Goal: Task Accomplishment & Management: Complete application form

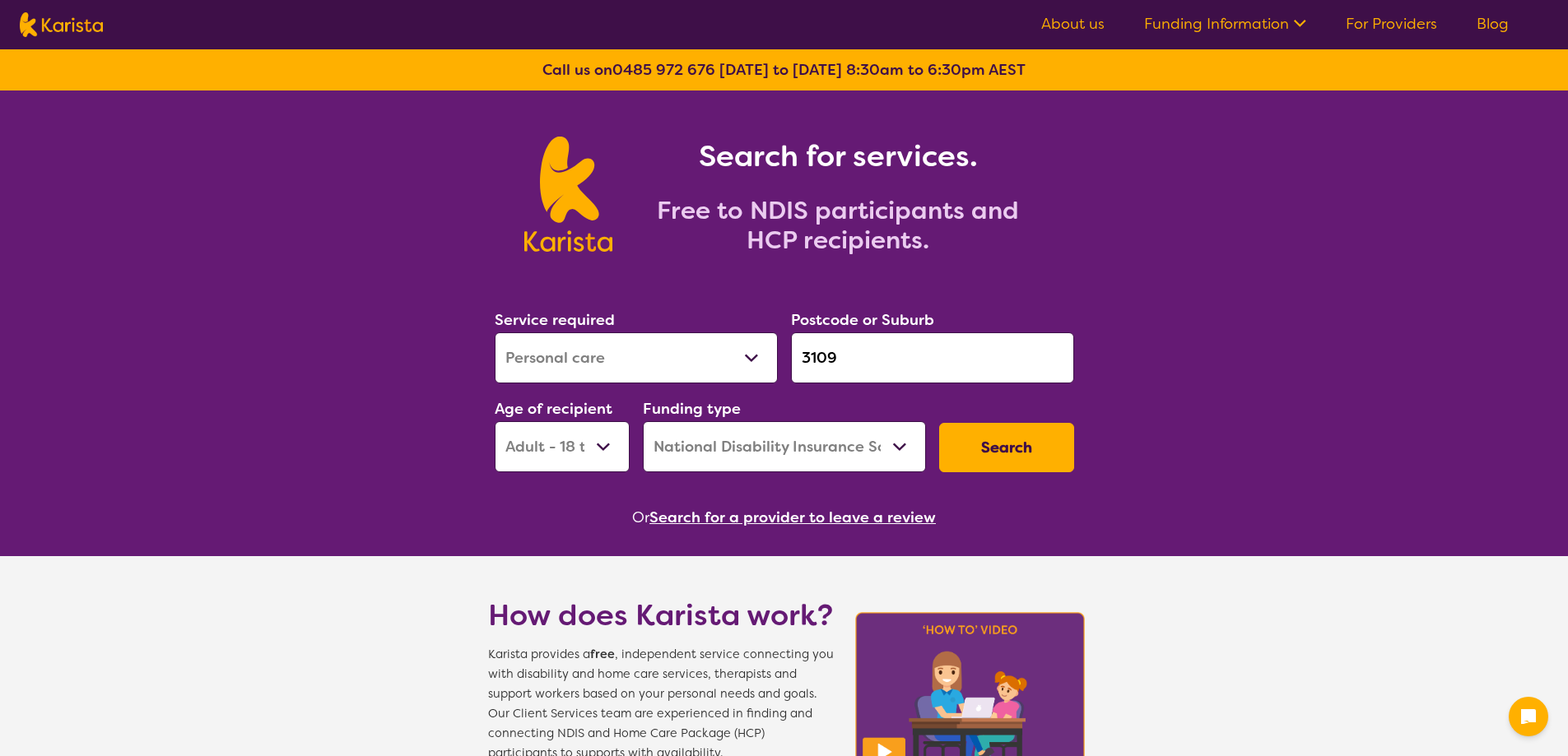
select select "Personal care"
select select "AD"
select select "NDIS"
click at [1409, 22] on link "For Providers" at bounding box center [1392, 24] width 92 height 20
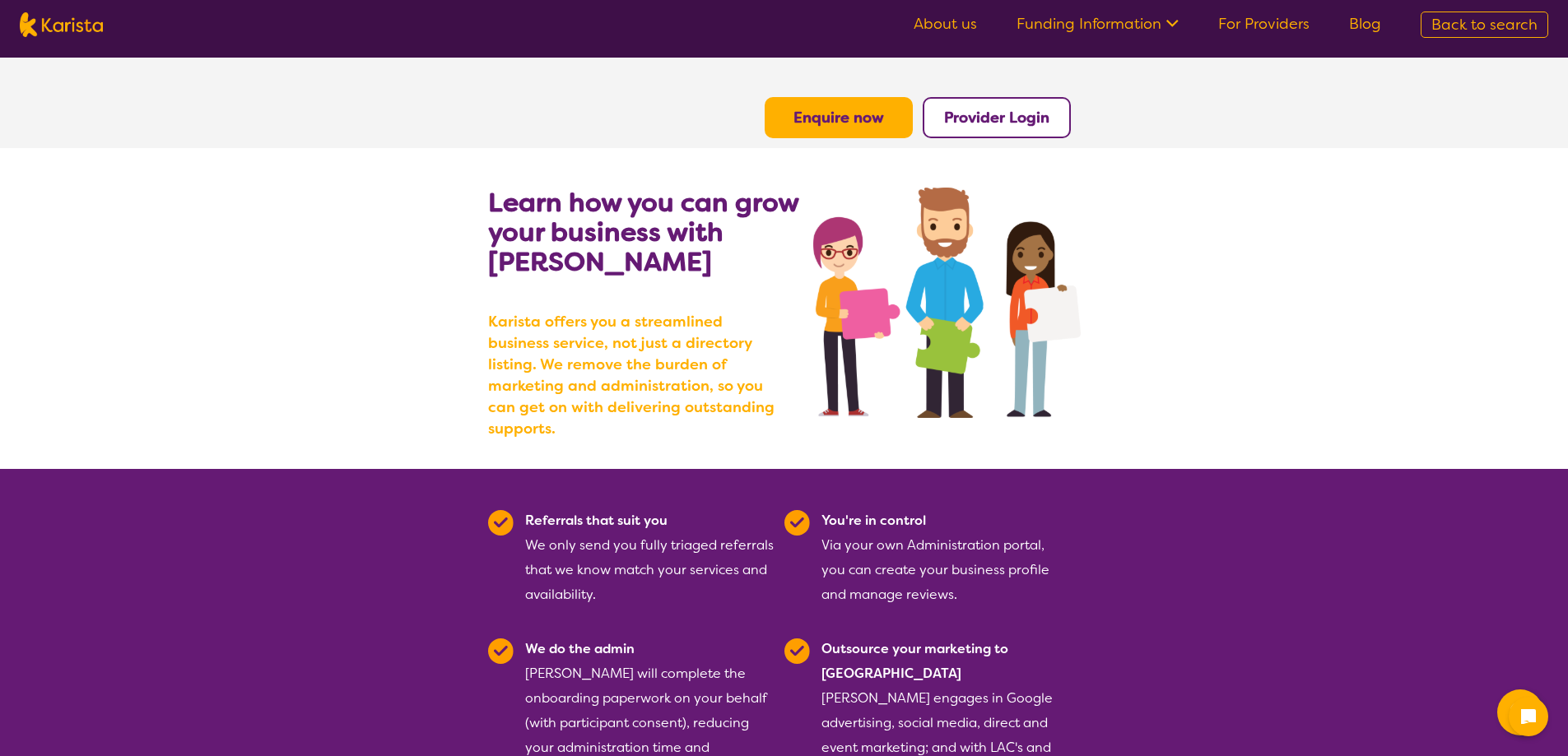
click at [965, 108] on b "Provider Login" at bounding box center [997, 118] width 105 height 20
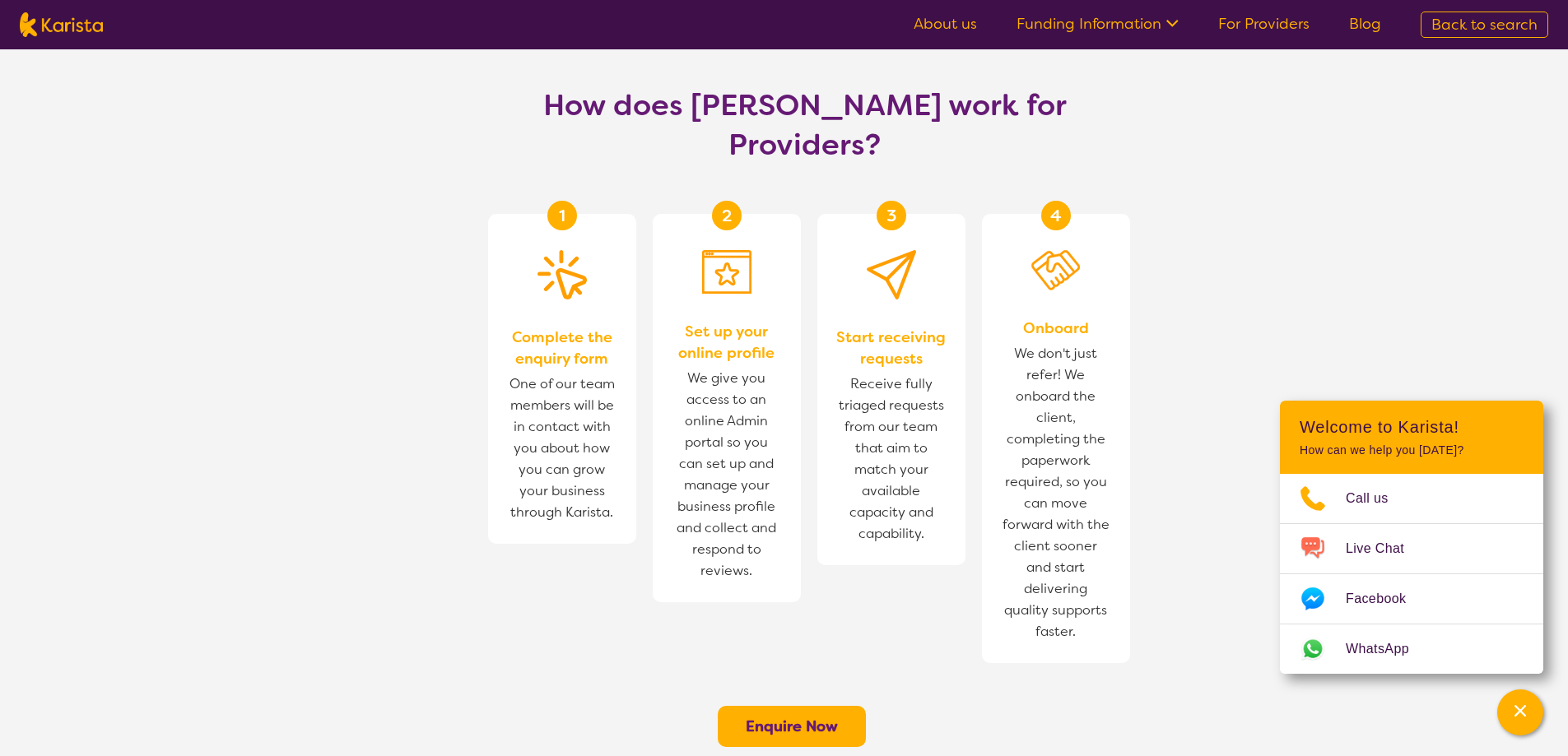
scroll to position [906, 0]
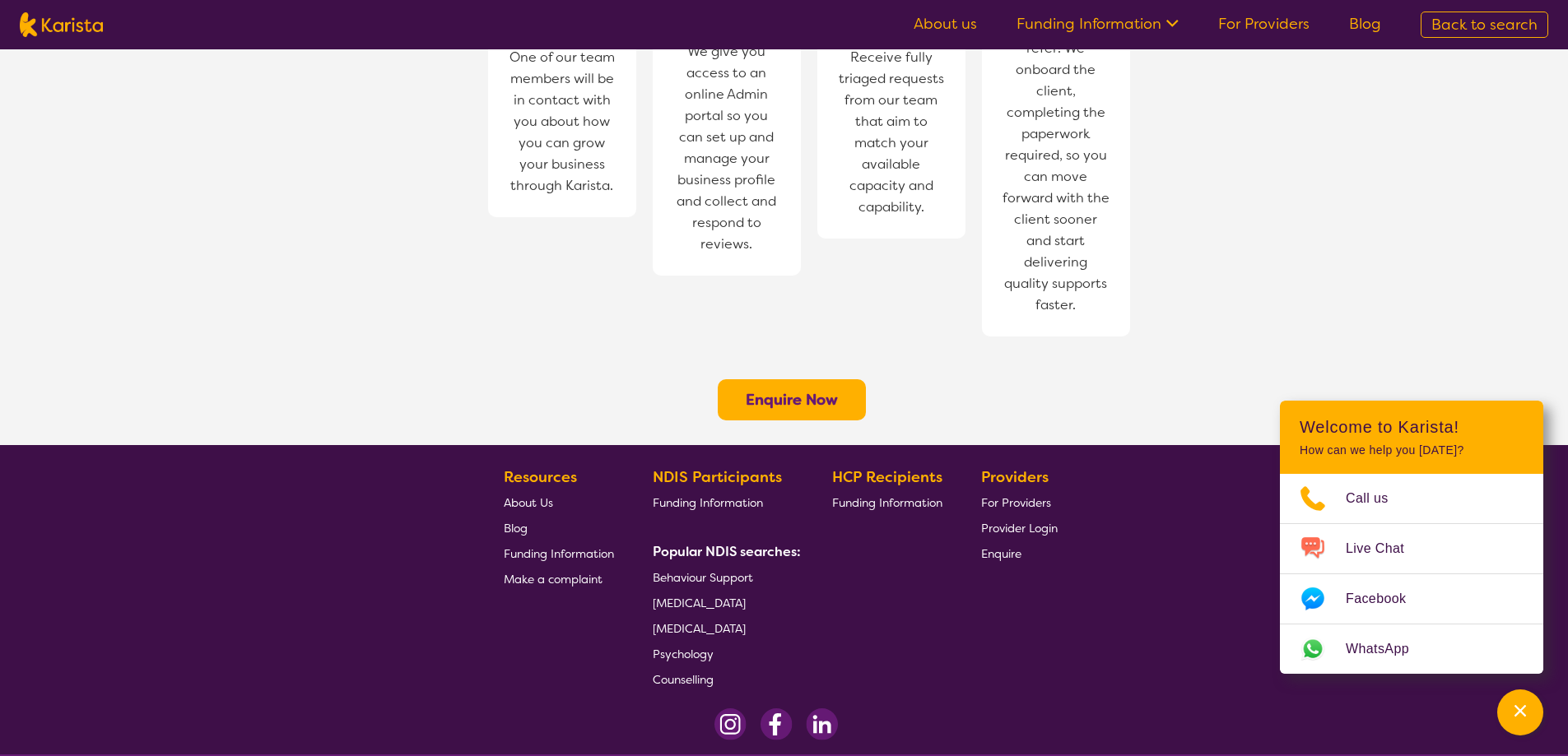
click at [771, 390] on b "Enquire Now" at bounding box center [792, 400] width 93 height 20
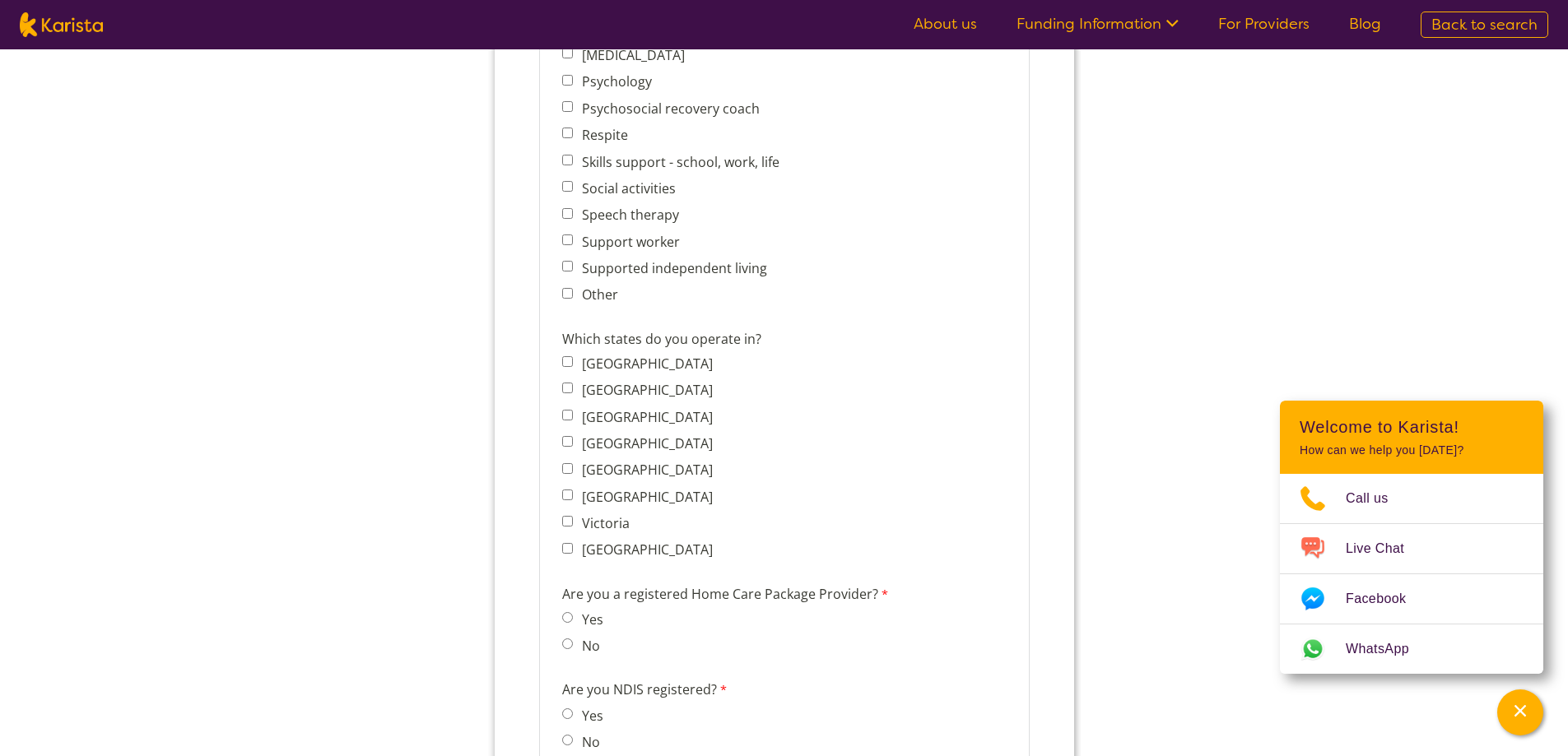
scroll to position [1069, 0]
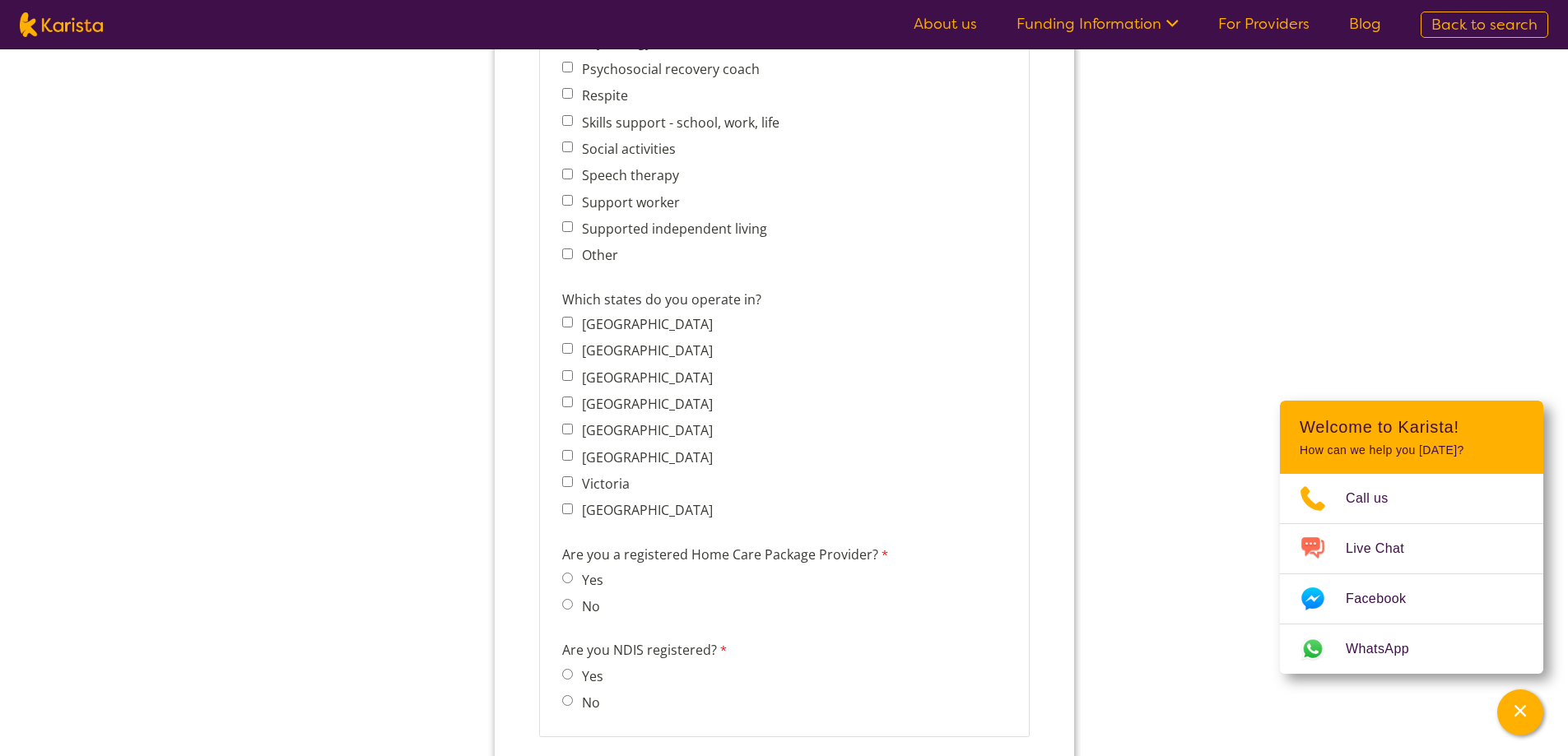
click at [657, 549] on label "Are you a registered Home Care Package Provider?" at bounding box center [732, 557] width 342 height 24
copy div "Are you a registered Home Care Package Provider?"
